Goal: Information Seeking & Learning: Learn about a topic

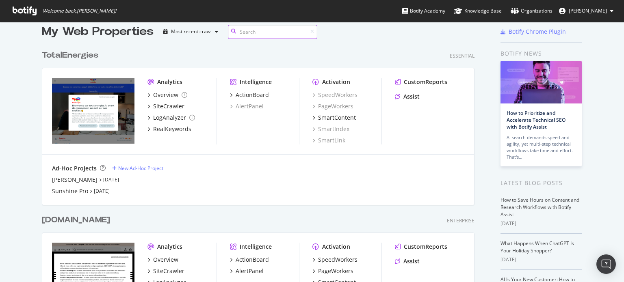
scroll to position [122, 0]
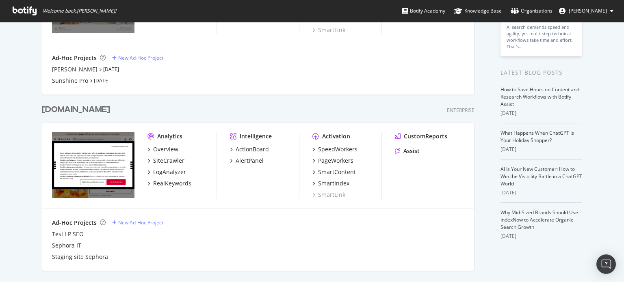
click at [66, 110] on div "[DOMAIN_NAME]" at bounding box center [76, 110] width 68 height 12
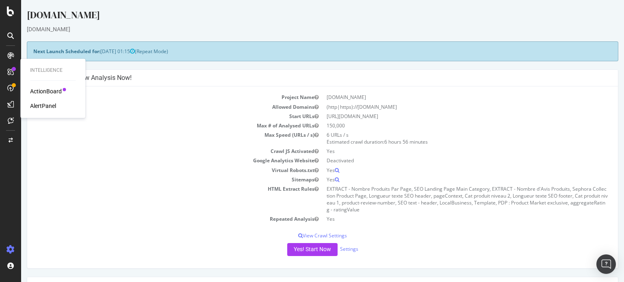
click at [63, 89] on div at bounding box center [64, 89] width 3 height 3
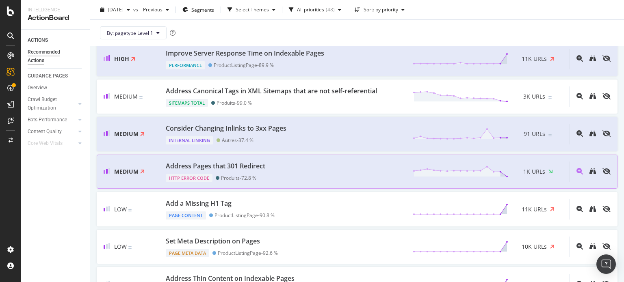
scroll to position [487, 0]
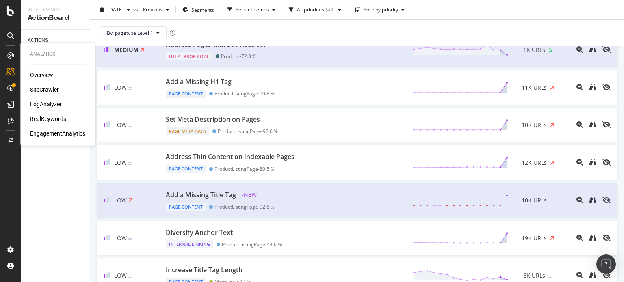
click at [39, 88] on div "SiteCrawler" at bounding box center [44, 90] width 29 height 8
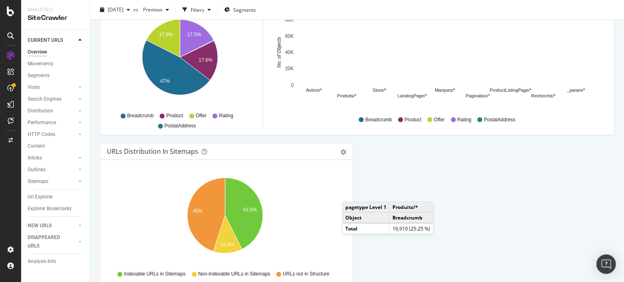
scroll to position [894, 0]
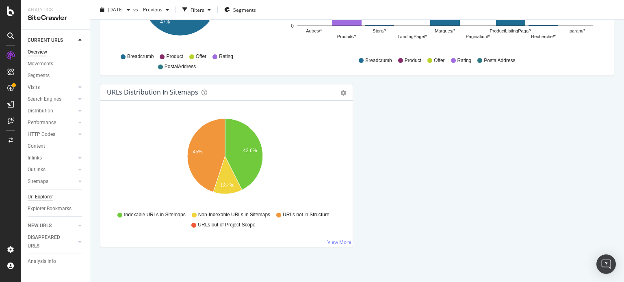
click at [47, 199] on div "Url Explorer" at bounding box center [40, 197] width 25 height 9
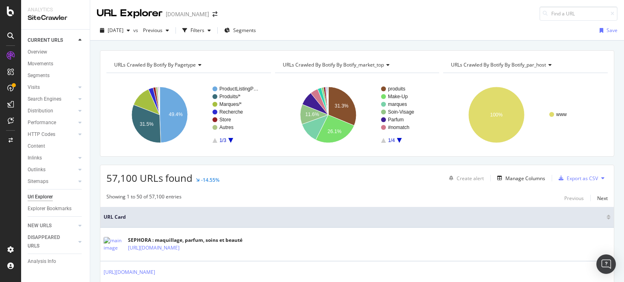
click at [229, 139] on icon "A chart." at bounding box center [230, 140] width 5 height 5
click at [214, 140] on icon "A chart." at bounding box center [214, 140] width 5 height 5
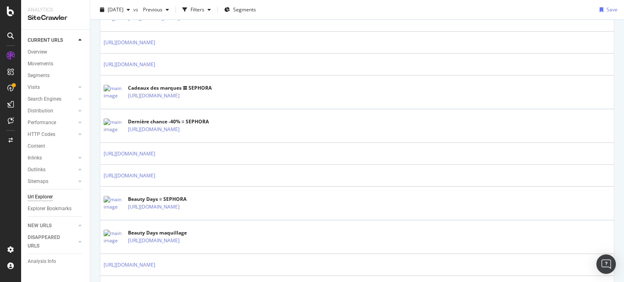
scroll to position [81, 0]
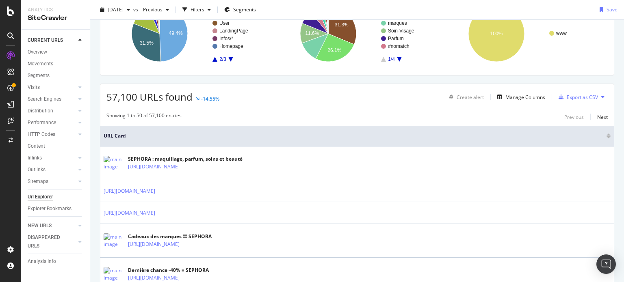
drag, startPoint x: 374, startPoint y: 96, endPoint x: 378, endPoint y: 92, distance: 5.5
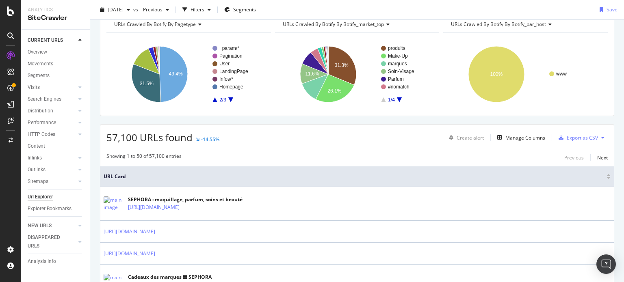
scroll to position [0, 0]
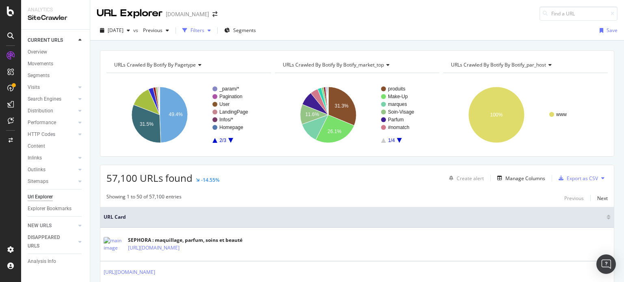
click at [204, 29] on div "Filters" at bounding box center [197, 30] width 14 height 7
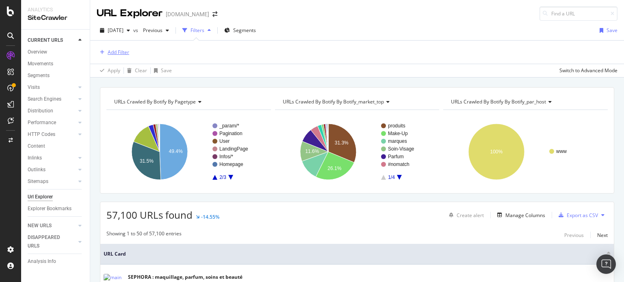
click at [108, 48] on div "Add Filter" at bounding box center [113, 52] width 32 height 9
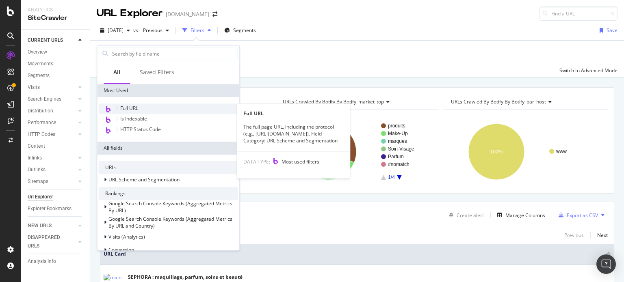
click at [125, 108] on span "Full URL" at bounding box center [129, 108] width 18 height 7
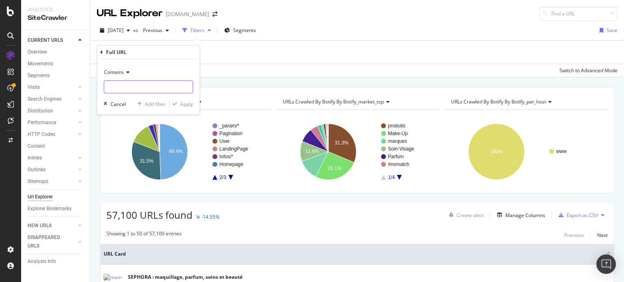
click at [123, 89] on input "text" at bounding box center [148, 86] width 89 height 13
paste input "aux pays européen"
drag, startPoint x: 156, startPoint y: 87, endPoint x: 78, endPoint y: 87, distance: 77.6
click at [78, 87] on body "Analytics SiteCrawler CURRENT URLS Overview Movements Segments Visits Analysis …" at bounding box center [312, 141] width 624 height 282
type input "a"
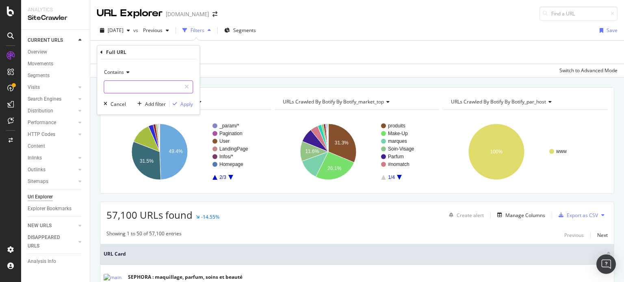
paste input "[URL][DOMAIN_NAME]"
type input "[URL][DOMAIN_NAME]"
click at [184, 105] on div "Apply" at bounding box center [186, 104] width 13 height 7
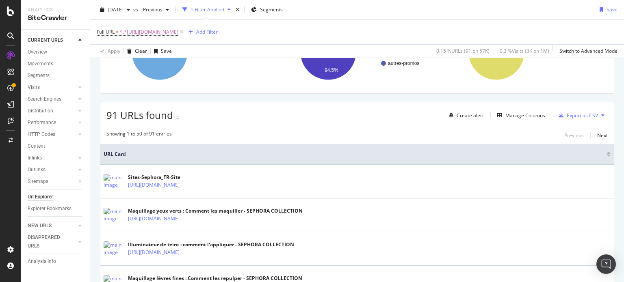
scroll to position [81, 0]
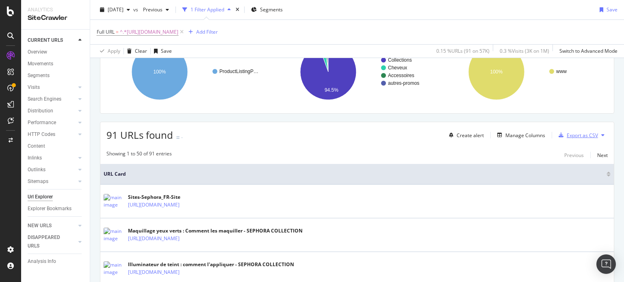
click at [558, 135] on icon "button" at bounding box center [560, 135] width 5 height 5
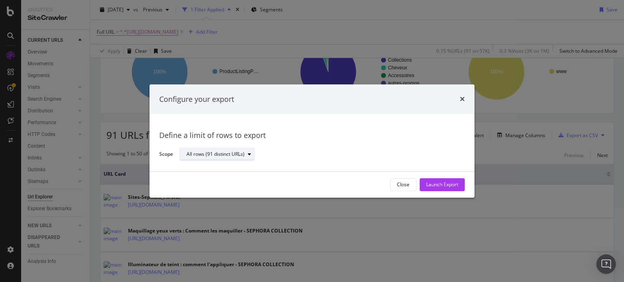
click at [249, 156] on icon "modal" at bounding box center [249, 154] width 3 height 5
click at [444, 187] on div "Launch Export" at bounding box center [442, 185] width 32 height 7
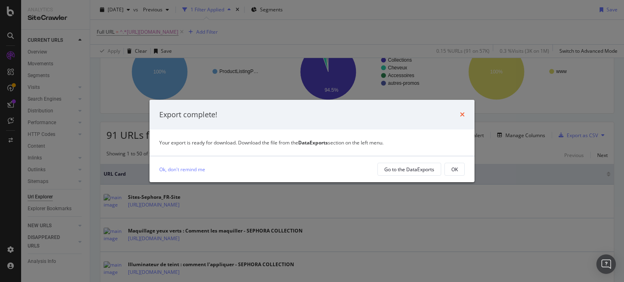
click at [461, 117] on icon "times" at bounding box center [462, 114] width 5 height 6
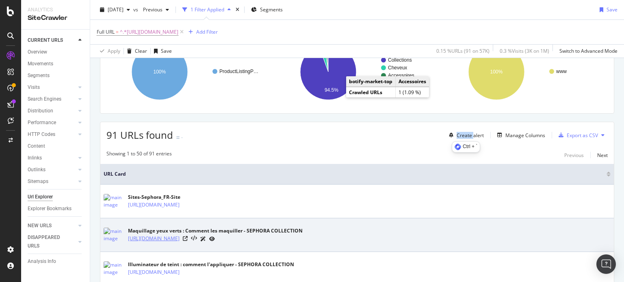
click at [179, 240] on link "[URL][DOMAIN_NAME]" at bounding box center [154, 239] width 52 height 8
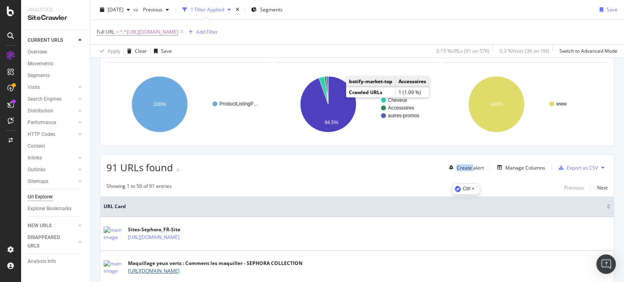
scroll to position [0, 0]
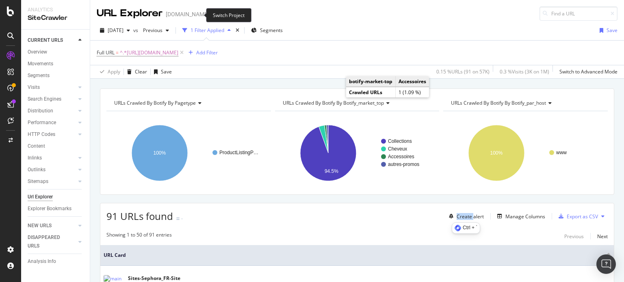
click at [212, 14] on icon "arrow-right-arrow-left" at bounding box center [214, 14] width 5 height 6
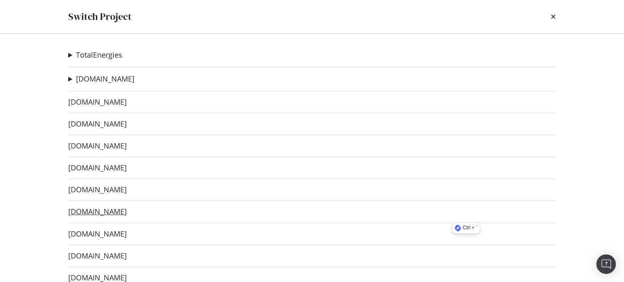
click at [108, 213] on link "[DOMAIN_NAME]" at bounding box center [97, 211] width 58 height 9
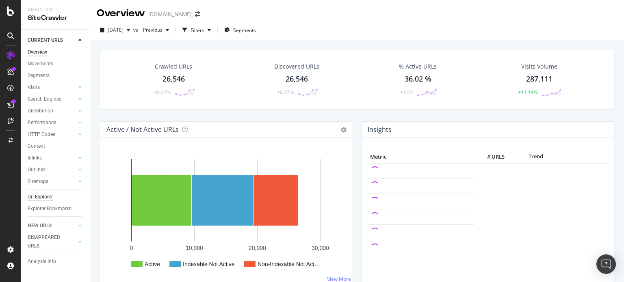
click at [41, 196] on div "Url Explorer" at bounding box center [40, 197] width 25 height 9
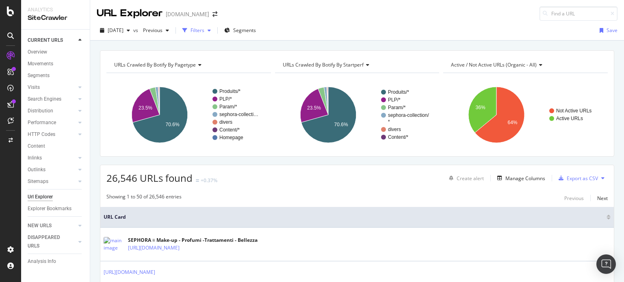
click at [204, 30] on div "Filters" at bounding box center [197, 30] width 14 height 7
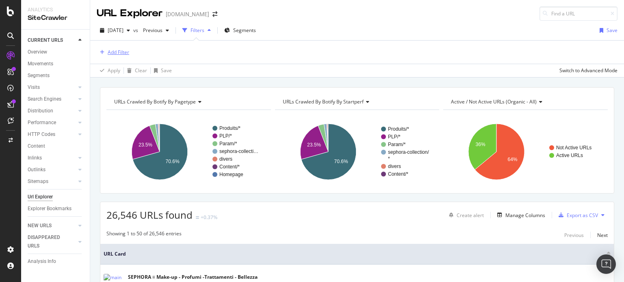
click at [125, 50] on div "Add Filter" at bounding box center [119, 52] width 22 height 7
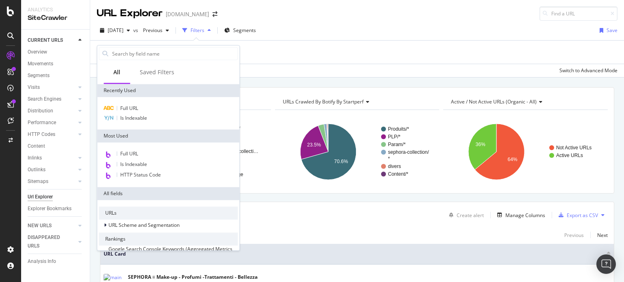
click at [125, 50] on input "text" at bounding box center [174, 54] width 126 height 12
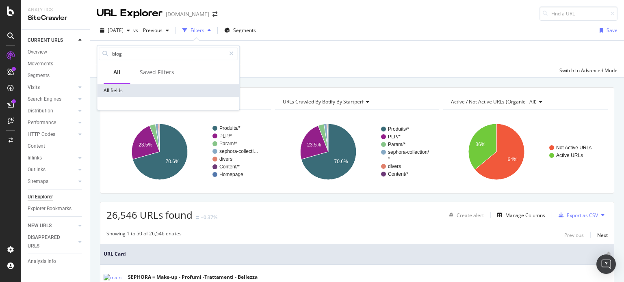
type input "blog"
click at [111, 88] on div "All fields" at bounding box center [168, 90] width 142 height 13
click at [123, 54] on input "blog" at bounding box center [168, 54] width 114 height 12
click at [233, 54] on icon at bounding box center [231, 54] width 4 height 6
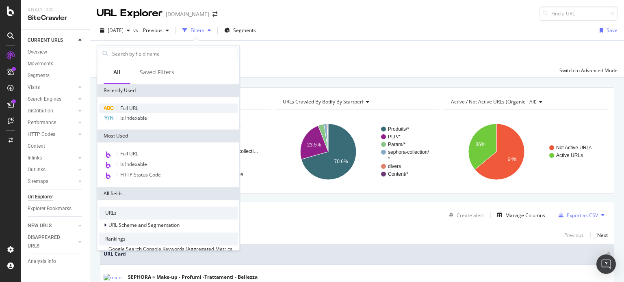
click at [128, 107] on span "Full URL" at bounding box center [129, 108] width 18 height 7
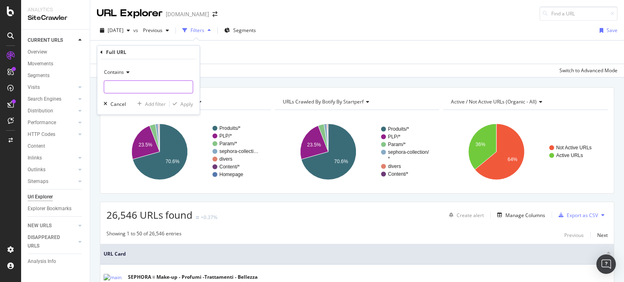
click at [130, 86] on input "text" at bounding box center [148, 86] width 89 height 13
type input "blog"
click at [188, 106] on div "Apply" at bounding box center [186, 104] width 13 height 7
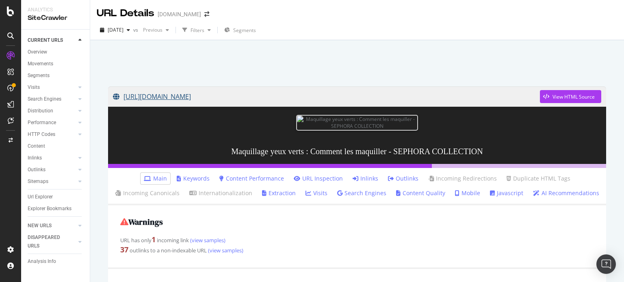
click at [316, 94] on link "[URL][DOMAIN_NAME]" at bounding box center [326, 96] width 427 height 20
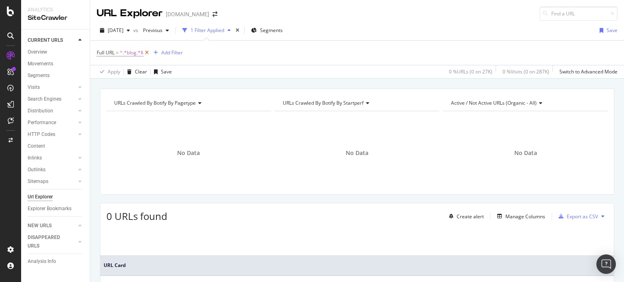
click at [147, 52] on icon at bounding box center [146, 53] width 7 height 8
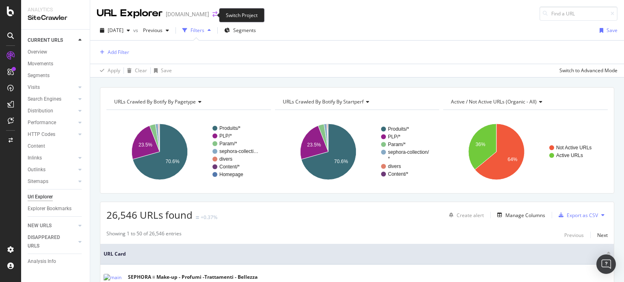
click at [212, 13] on icon "arrow-right-arrow-left" at bounding box center [214, 14] width 5 height 6
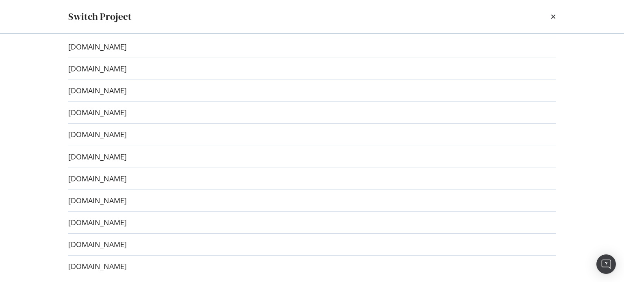
scroll to position [81, 0]
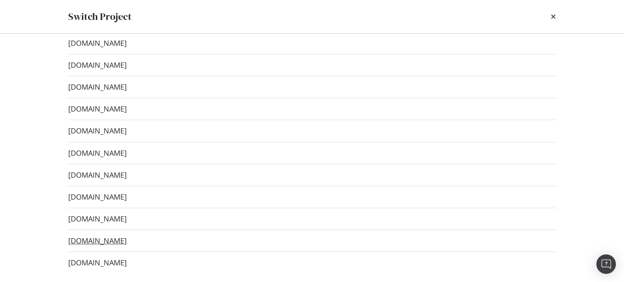
click at [76, 240] on link "[DOMAIN_NAME]" at bounding box center [97, 241] width 58 height 9
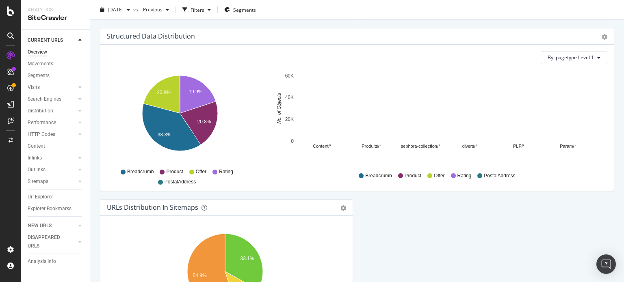
scroll to position [893, 0]
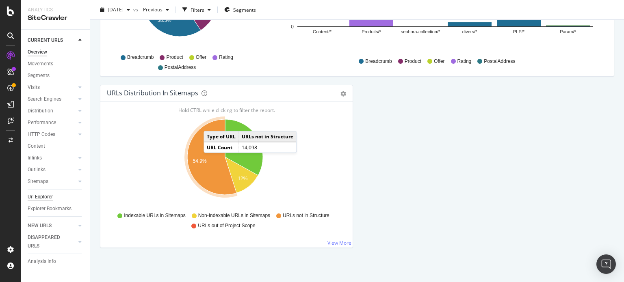
click at [39, 195] on div "Url Explorer" at bounding box center [40, 197] width 25 height 9
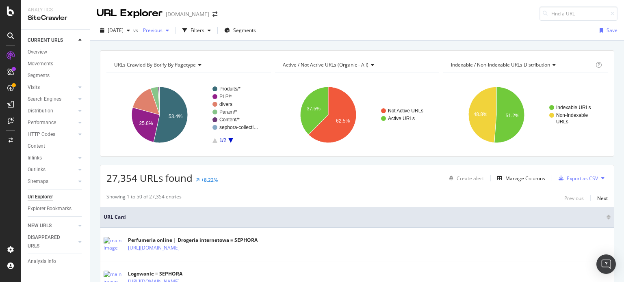
click at [172, 26] on div "Previous" at bounding box center [156, 30] width 32 height 12
click at [212, 14] on icon "arrow-right-arrow-left" at bounding box center [214, 14] width 5 height 6
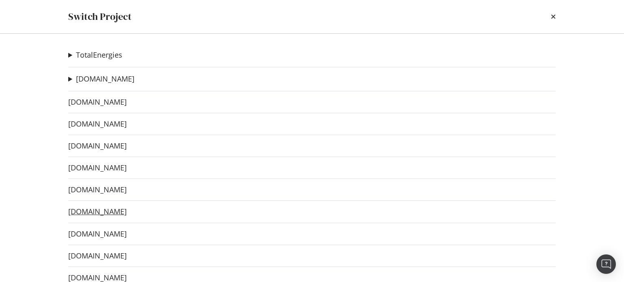
click at [105, 210] on link "[DOMAIN_NAME]" at bounding box center [97, 211] width 58 height 9
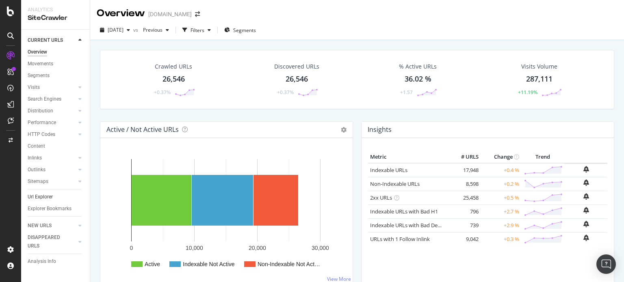
click at [52, 197] on link "Url Explorer" at bounding box center [56, 197] width 56 height 9
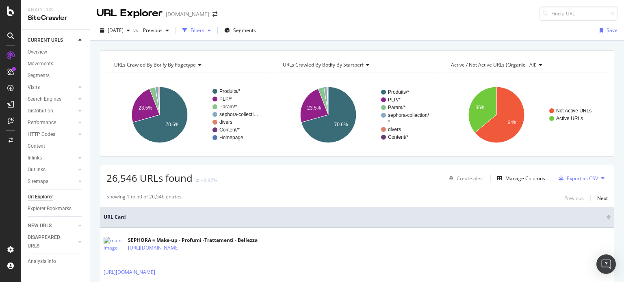
click at [204, 27] on div "Filters" at bounding box center [197, 30] width 14 height 7
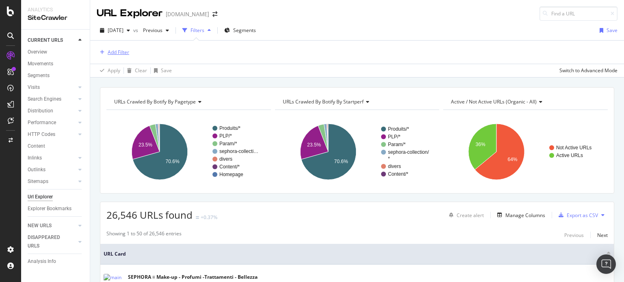
click at [121, 53] on div "Add Filter" at bounding box center [119, 52] width 22 height 7
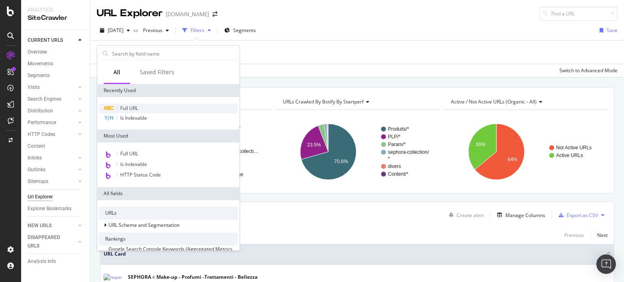
click at [129, 108] on span "Full URL" at bounding box center [129, 108] width 18 height 7
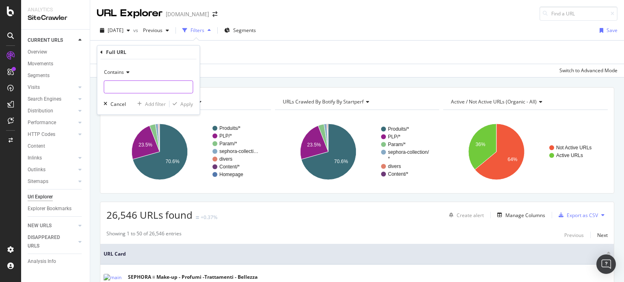
click at [127, 89] on input "text" at bounding box center [148, 86] width 89 height 13
type input ".html"
click at [184, 104] on div "Apply" at bounding box center [186, 104] width 13 height 7
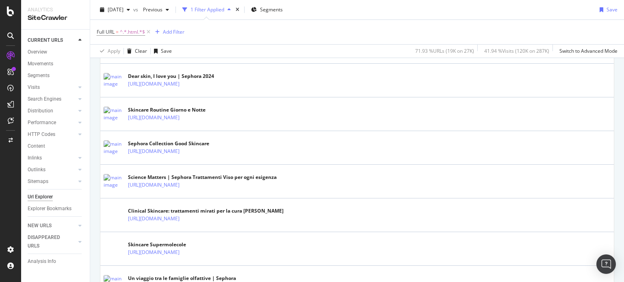
scroll to position [528, 0]
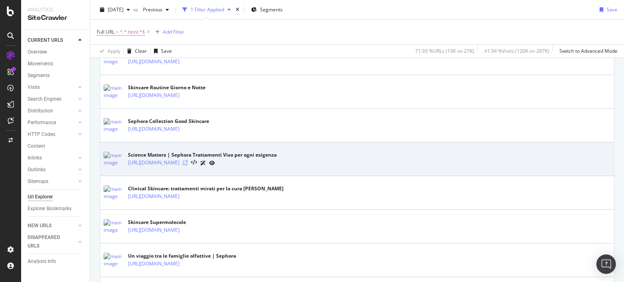
click at [188, 162] on icon at bounding box center [185, 162] width 5 height 5
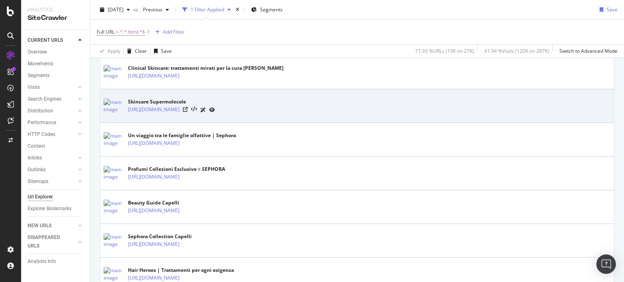
scroll to position [650, 0]
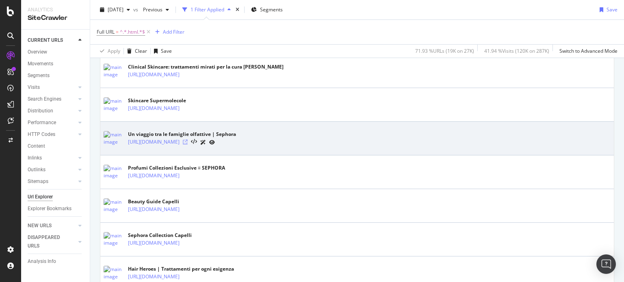
click at [188, 140] on icon at bounding box center [185, 142] width 5 height 5
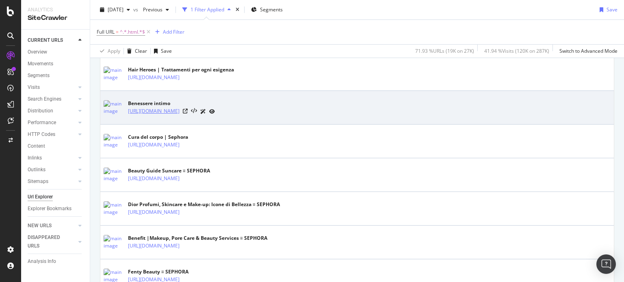
scroll to position [853, 0]
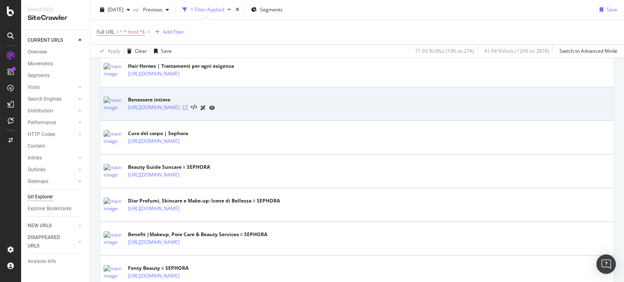
click at [188, 105] on icon at bounding box center [185, 107] width 5 height 5
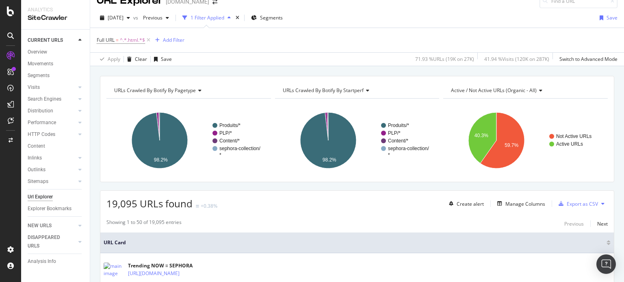
scroll to position [0, 0]
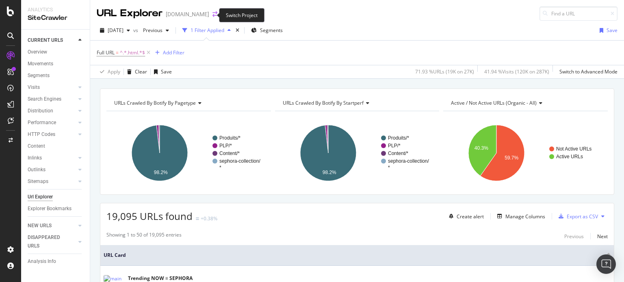
click at [212, 17] on icon "arrow-right-arrow-left" at bounding box center [214, 14] width 5 height 6
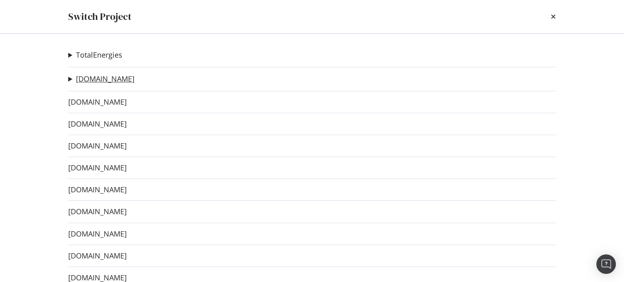
click at [97, 76] on link "[DOMAIN_NAME]" at bounding box center [105, 79] width 58 height 9
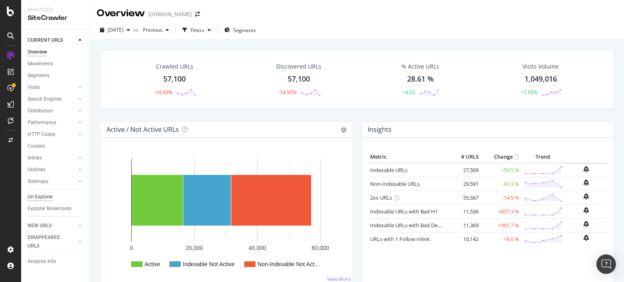
click at [42, 195] on div "Url Explorer" at bounding box center [40, 197] width 25 height 9
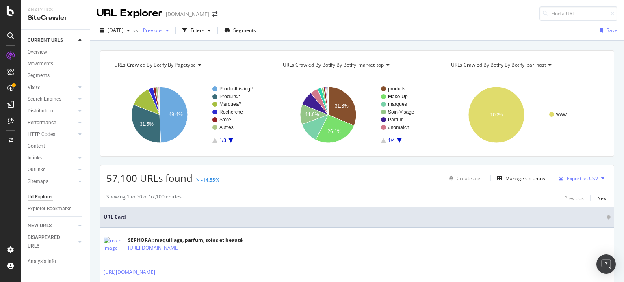
click at [172, 31] on div "button" at bounding box center [167, 30] width 10 height 5
click at [204, 32] on div "Filters" at bounding box center [197, 30] width 14 height 7
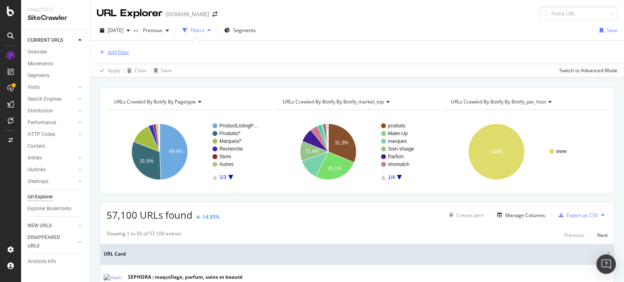
click at [121, 51] on div "Add Filter" at bounding box center [119, 52] width 22 height 7
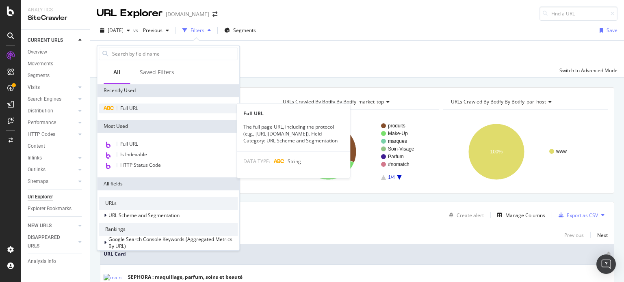
click at [136, 105] on span "Full URL" at bounding box center [129, 108] width 18 height 7
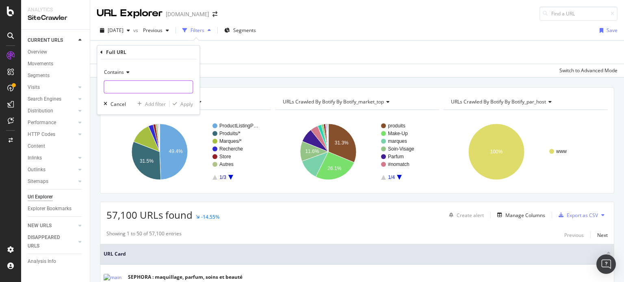
click at [141, 89] on input "text" at bounding box center [148, 86] width 89 height 13
type input "beauty mag"
click at [188, 104] on div "Apply" at bounding box center [186, 104] width 13 height 7
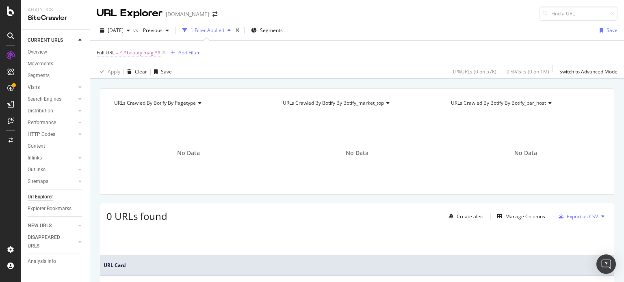
click at [153, 54] on span "^.*beauty mag.*$" at bounding box center [140, 52] width 41 height 11
click at [184, 82] on div at bounding box center [187, 86] width 12 height 13
paste input "sephora-collection-beauty-mag"
type input "sephora-collection-beauty-mag"
click at [189, 100] on div "Apply" at bounding box center [186, 102] width 13 height 7
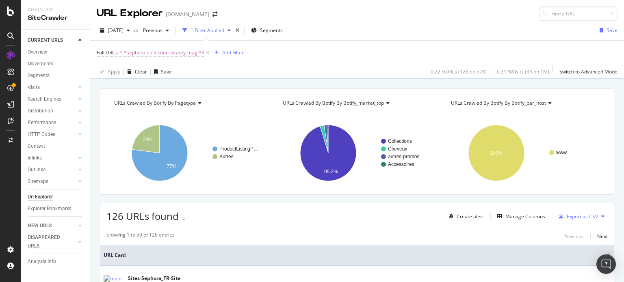
scroll to position [81, 0]
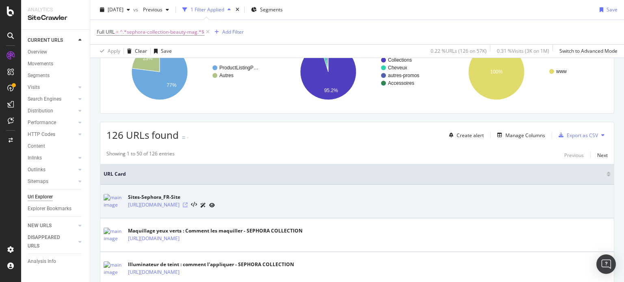
click at [188, 203] on icon at bounding box center [185, 205] width 5 height 5
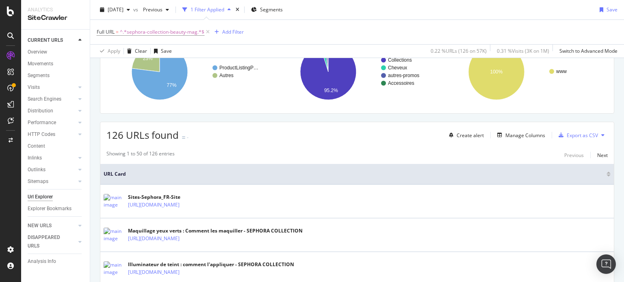
scroll to position [0, 0]
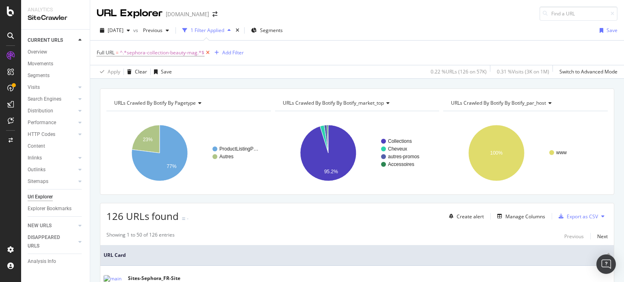
click at [205, 52] on icon at bounding box center [207, 53] width 7 height 8
